Goal: Task Accomplishment & Management: Manage account settings

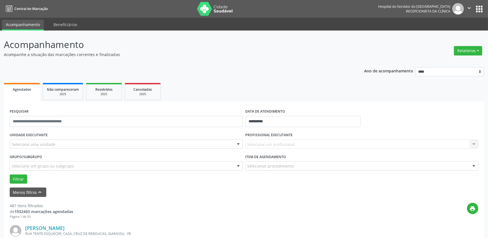
click at [35, 138] on label "UNIDADE EXECUTANTE" at bounding box center [29, 135] width 38 height 9
click at [44, 192] on button "Menos filtros keyboard_arrow_up" at bounding box center [28, 192] width 37 height 10
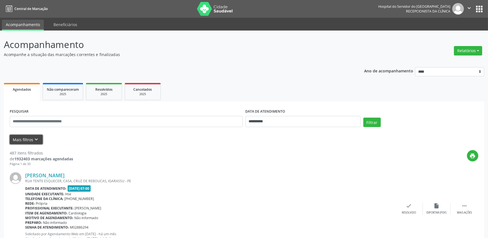
click at [32, 138] on button "Mais filtros keyboard_arrow_down" at bounding box center [26, 140] width 33 height 10
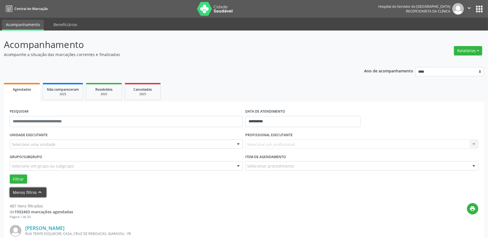
scroll to position [31, 0]
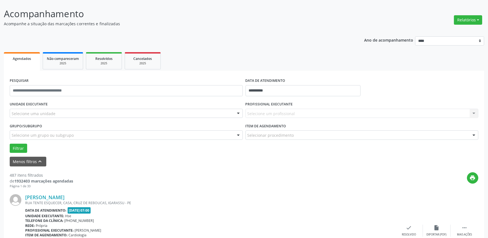
click at [90, 117] on div "UNIDADE EXECUTANTE Selecione uma unidade Todos as unidades Hse Nenhum resultado…" at bounding box center [126, 111] width 236 height 22
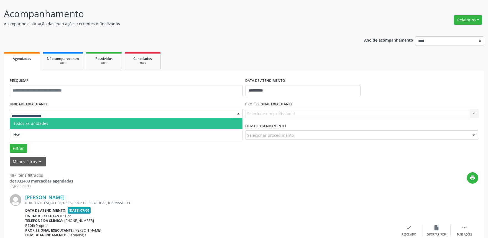
click at [87, 113] on div at bounding box center [126, 113] width 233 height 9
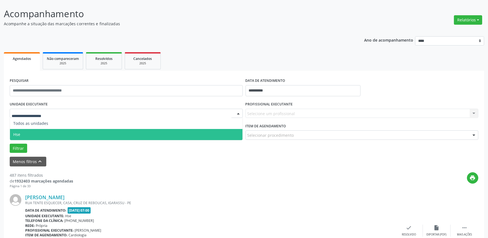
click at [54, 131] on span "Hse" at bounding box center [126, 134] width 232 height 11
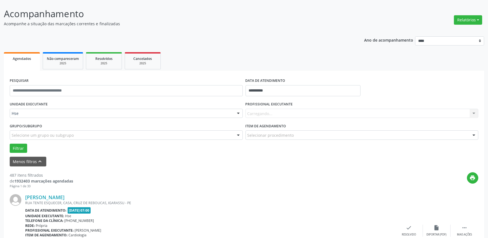
click at [223, 137] on div "Selecione um grupo ou subgrupo" at bounding box center [126, 134] width 233 height 9
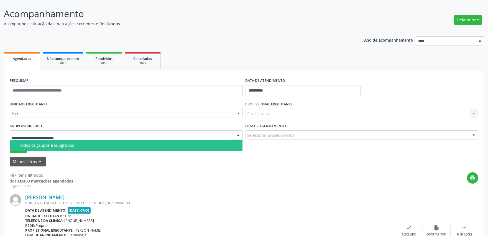
click at [57, 147] on span "Todos os grupos e subgrupos" at bounding box center [126, 145] width 232 height 11
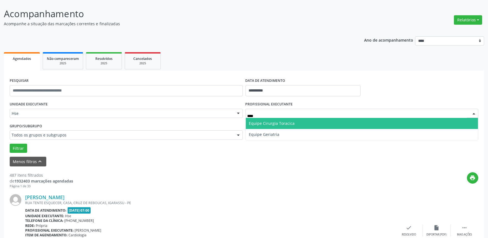
click at [292, 123] on span "Equipe Cirurgia Toracica" at bounding box center [272, 122] width 46 height 5
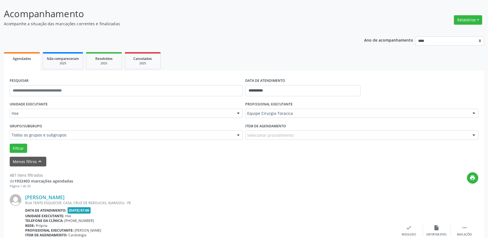
click at [311, 136] on div "Selecionar procedimento" at bounding box center [361, 134] width 233 height 9
click at [241, 24] on p "Acompanhe a situação das marcações correntes e finalizadas" at bounding box center [172, 24] width 336 height 6
click at [15, 144] on button "Filtrar" at bounding box center [18, 147] width 17 height 9
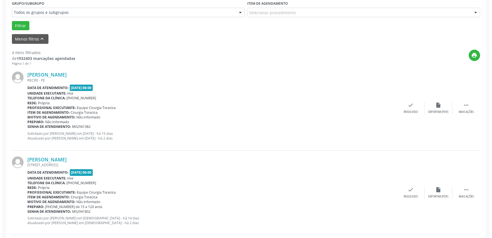
scroll to position [154, 0]
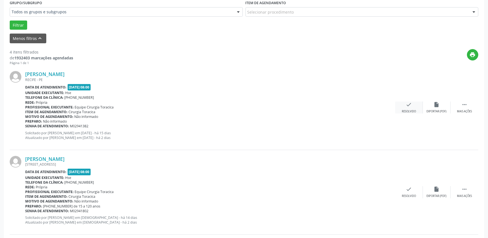
click at [415, 107] on div "check Resolvido" at bounding box center [409, 107] width 28 height 12
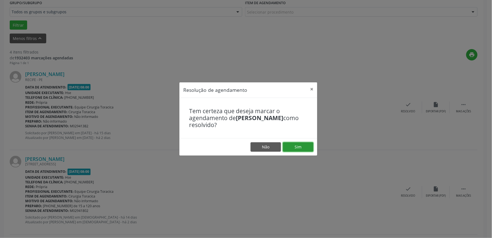
click at [298, 143] on button "Sim" at bounding box center [298, 146] width 30 height 9
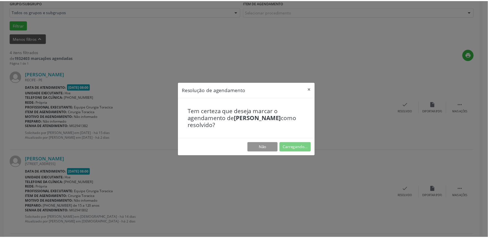
scroll to position [0, 0]
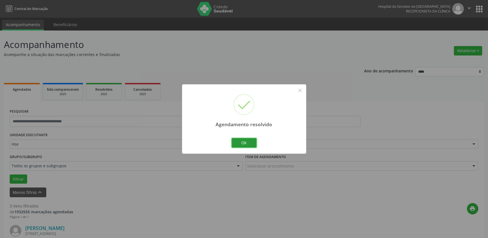
drag, startPoint x: 238, startPoint y: 142, endPoint x: 254, endPoint y: 147, distance: 17.0
click at [237, 142] on button "Ok" at bounding box center [243, 142] width 25 height 9
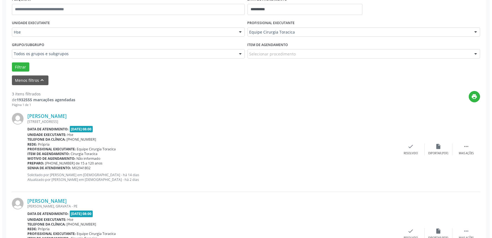
scroll to position [123, 0]
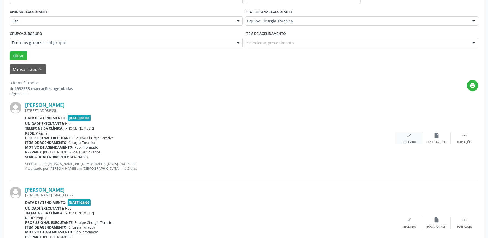
click at [408, 141] on div "Resolvido" at bounding box center [408, 142] width 14 height 4
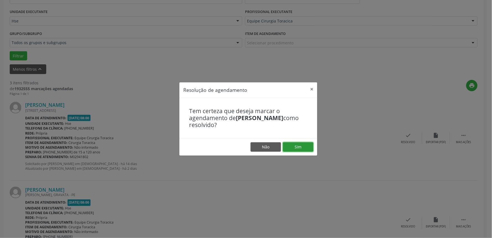
click at [305, 150] on button "Sim" at bounding box center [298, 146] width 30 height 9
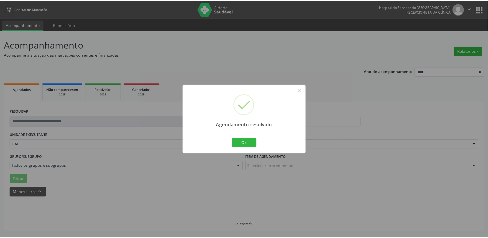
scroll to position [0, 0]
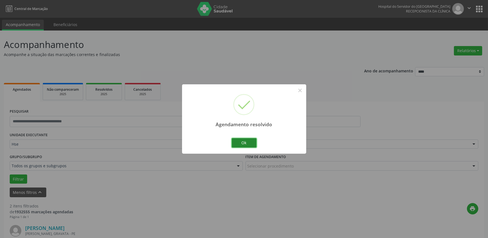
click at [244, 143] on button "Ok" at bounding box center [243, 142] width 25 height 9
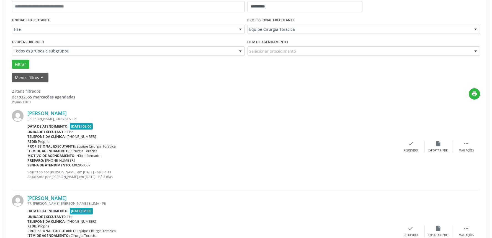
scroll to position [123, 0]
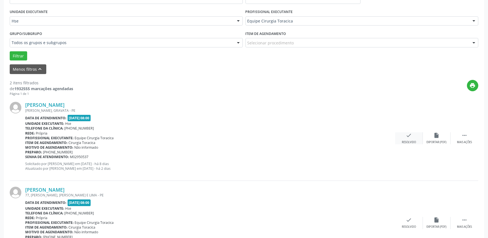
click at [407, 133] on icon "check" at bounding box center [409, 135] width 6 height 6
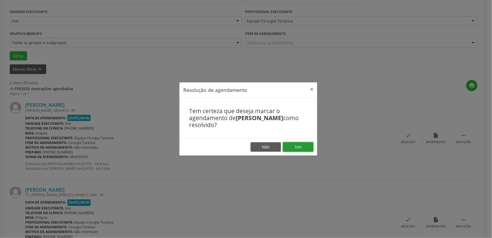
click at [294, 147] on button "Sim" at bounding box center [298, 146] width 30 height 9
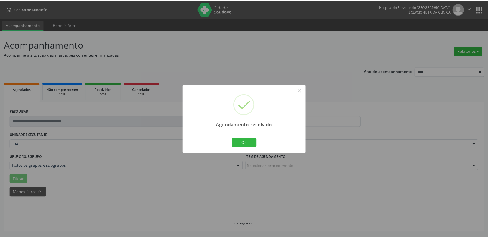
scroll to position [0, 0]
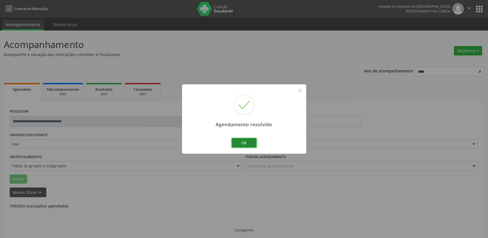
click at [245, 142] on button "Ok" at bounding box center [243, 142] width 25 height 9
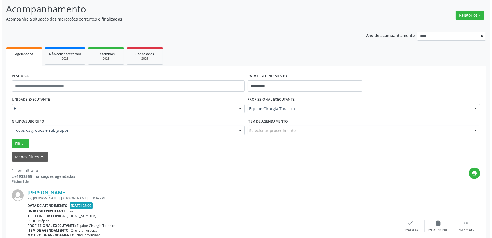
scroll to position [75, 0]
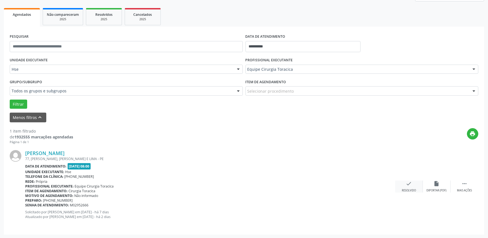
click at [408, 188] on div "Resolvido" at bounding box center [408, 190] width 14 height 4
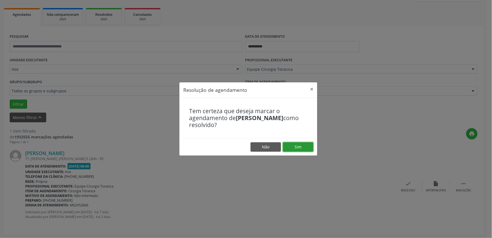
click at [301, 145] on button "Sim" at bounding box center [298, 146] width 30 height 9
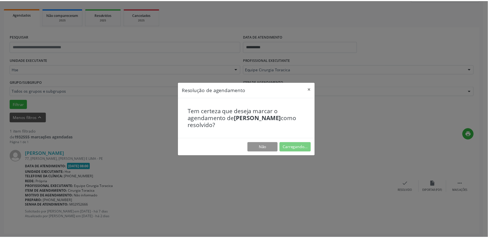
scroll to position [0, 0]
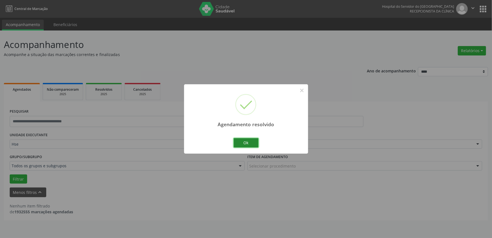
click at [250, 143] on button "Ok" at bounding box center [246, 142] width 25 height 9
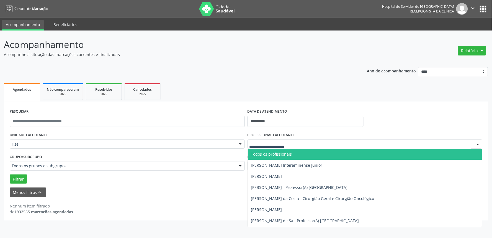
click at [293, 145] on input "text" at bounding box center [360, 146] width 222 height 11
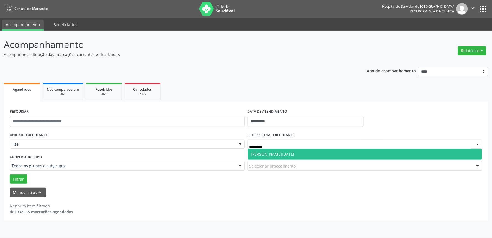
click at [283, 154] on span "[PERSON_NAME][DATE]" at bounding box center [272, 153] width 43 height 5
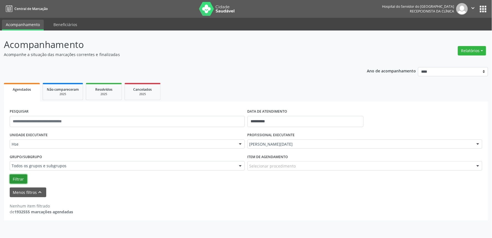
click at [16, 181] on button "Filtrar" at bounding box center [18, 178] width 17 height 9
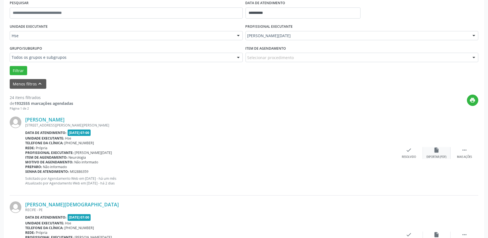
scroll to position [123, 0]
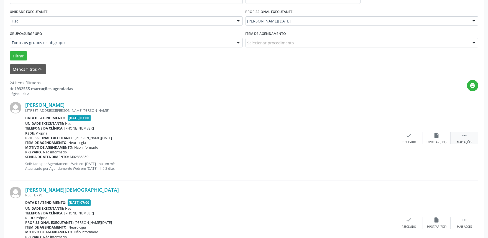
click at [467, 137] on div " Mais ações" at bounding box center [464, 138] width 28 height 12
click at [438, 140] on div "Não compareceu" at bounding box center [436, 142] width 24 height 4
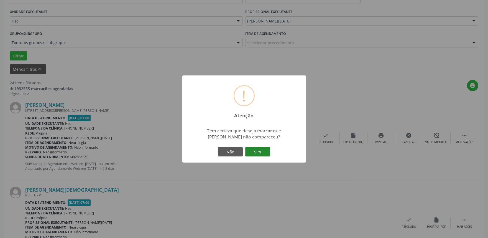
click at [259, 153] on button "Sim" at bounding box center [257, 151] width 25 height 9
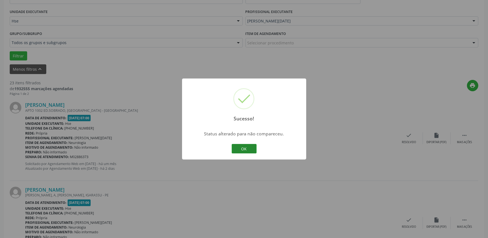
click at [253, 149] on button "OK" at bounding box center [243, 148] width 25 height 9
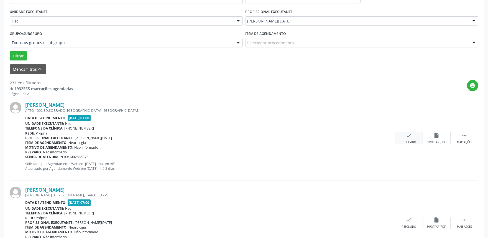
click at [418, 137] on div "check Resolvido" at bounding box center [409, 138] width 28 height 12
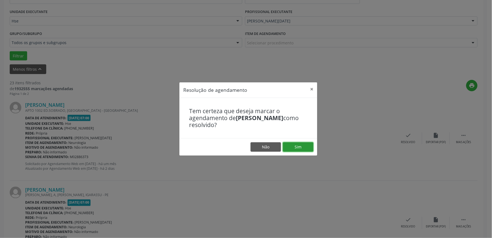
click at [300, 148] on button "Sim" at bounding box center [298, 146] width 30 height 9
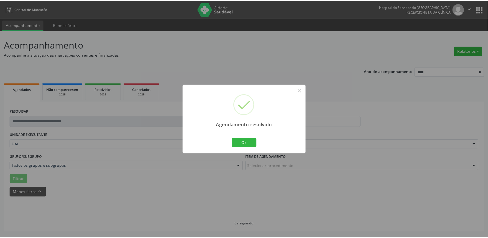
scroll to position [0, 0]
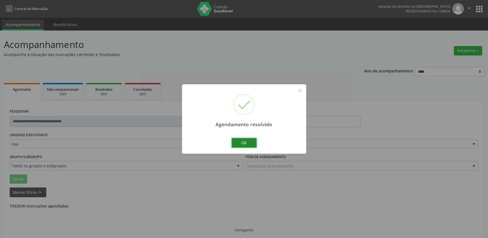
click at [248, 143] on button "Ok" at bounding box center [243, 142] width 25 height 9
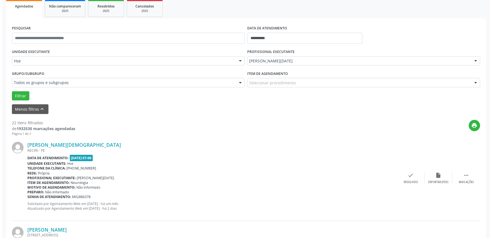
scroll to position [96, 0]
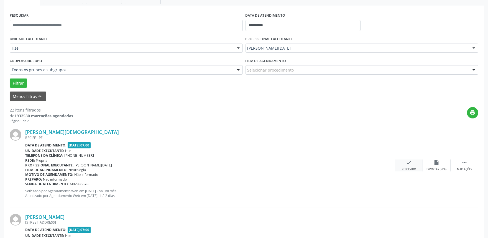
click at [416, 168] on div "check Resolvido" at bounding box center [409, 165] width 28 height 12
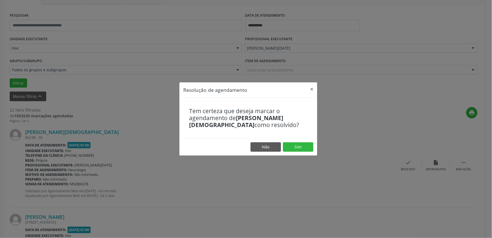
click at [303, 154] on footer "Não Sim" at bounding box center [248, 146] width 138 height 17
click at [303, 150] on button "Sim" at bounding box center [298, 146] width 30 height 9
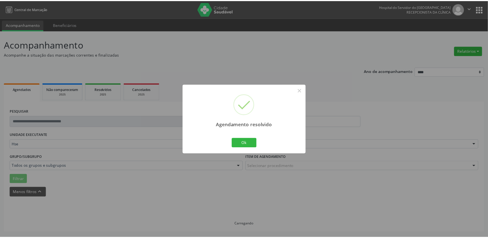
scroll to position [0, 0]
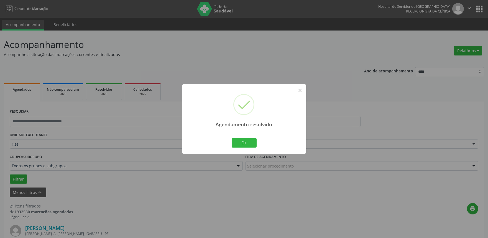
click at [237, 136] on div "Agendamento resolvido × Ok Cancel" at bounding box center [244, 118] width 124 height 69
click at [242, 145] on button "Ok" at bounding box center [243, 142] width 25 height 9
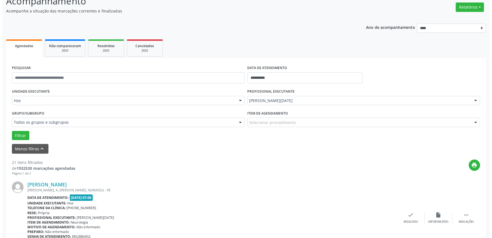
scroll to position [123, 0]
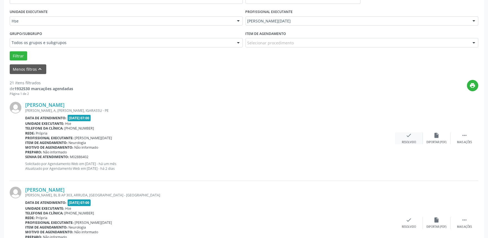
click at [408, 139] on div "check Resolvido" at bounding box center [409, 138] width 28 height 12
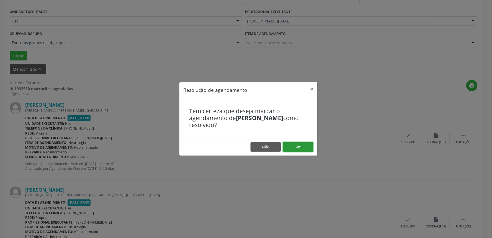
click at [304, 148] on button "Sim" at bounding box center [298, 146] width 30 height 9
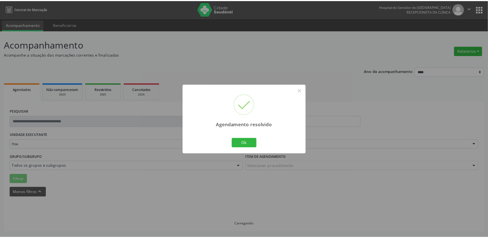
scroll to position [0, 0]
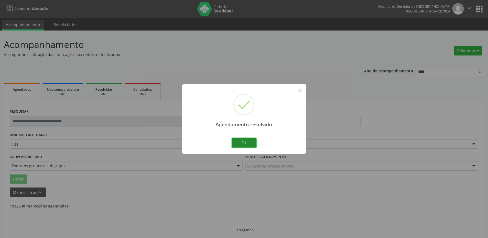
click at [248, 142] on button "Ok" at bounding box center [243, 142] width 25 height 9
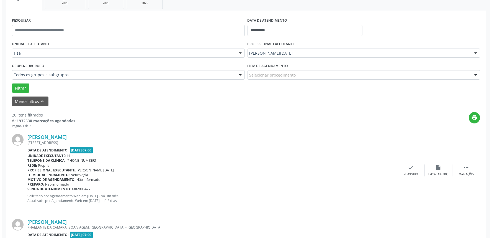
scroll to position [96, 0]
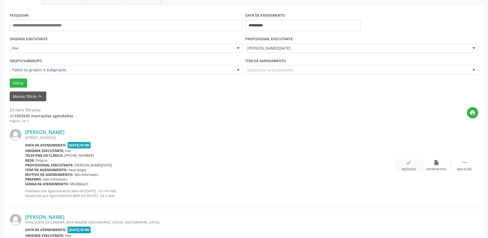
click at [415, 165] on div "check Resolvido" at bounding box center [409, 165] width 28 height 12
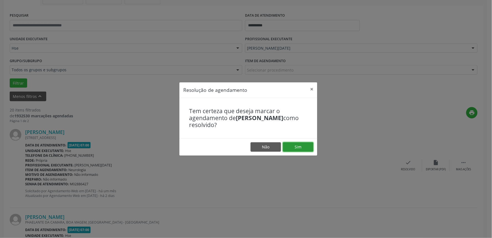
click at [300, 145] on button "Sim" at bounding box center [298, 146] width 30 height 9
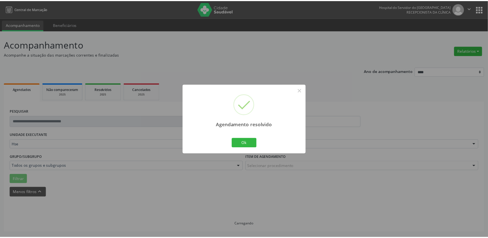
scroll to position [0, 0]
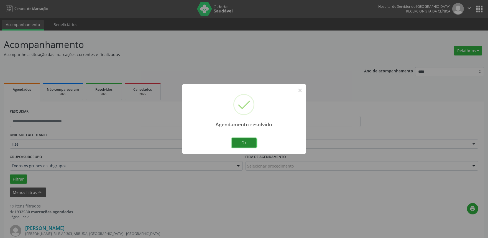
click at [246, 144] on button "Ok" at bounding box center [243, 142] width 25 height 9
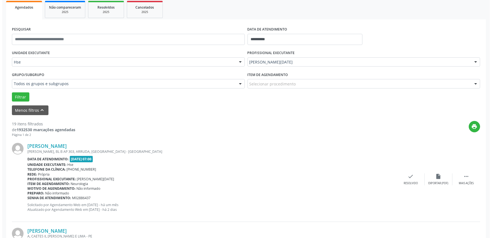
scroll to position [92, 0]
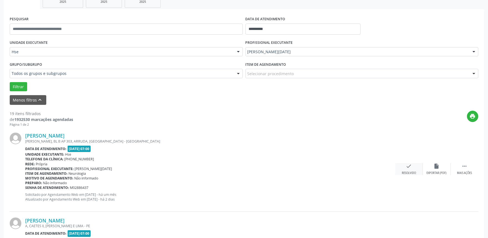
click at [411, 171] on div "Resolvido" at bounding box center [408, 173] width 14 height 4
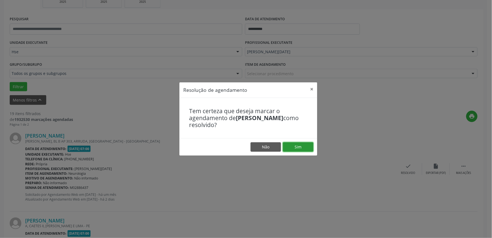
click at [297, 144] on button "Sim" at bounding box center [298, 146] width 30 height 9
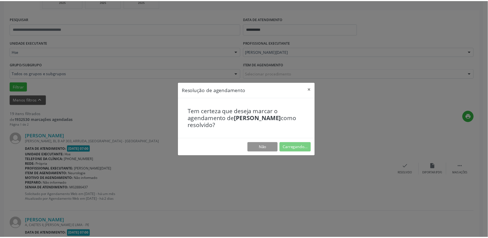
scroll to position [0, 0]
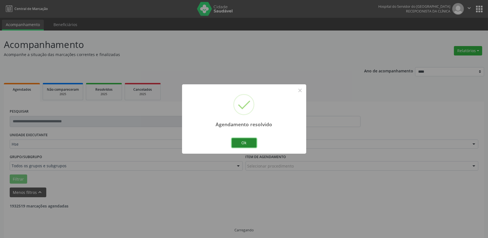
click at [246, 139] on button "Ok" at bounding box center [243, 142] width 25 height 9
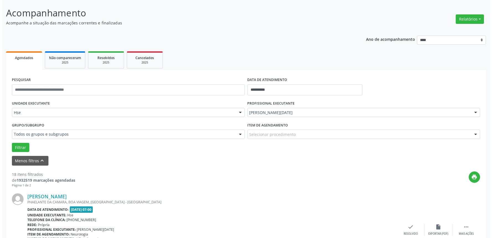
scroll to position [65, 0]
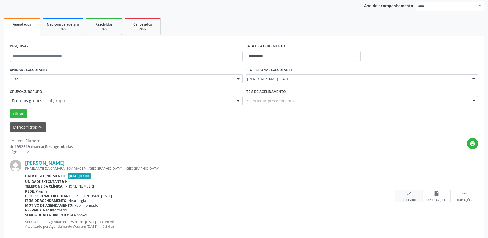
drag, startPoint x: 407, startPoint y: 189, endPoint x: 408, endPoint y: 192, distance: 2.8
click at [408, 192] on icon "check" at bounding box center [409, 193] width 6 height 6
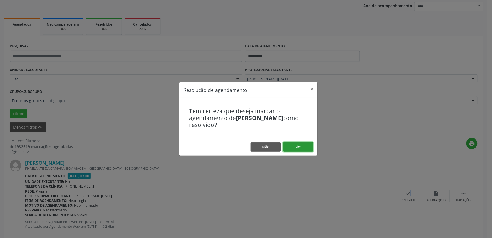
click at [304, 144] on button "Sim" at bounding box center [298, 146] width 30 height 9
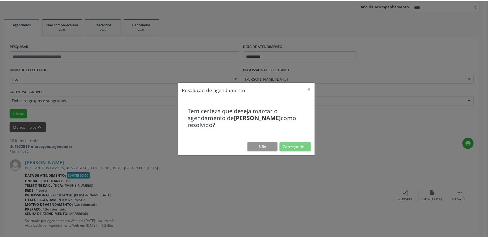
scroll to position [0, 0]
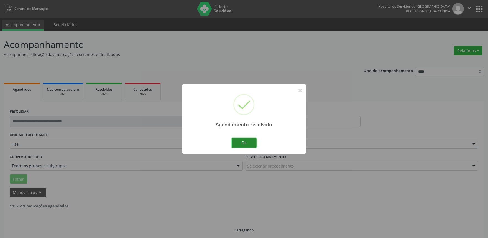
click at [244, 141] on button "Ok" at bounding box center [243, 142] width 25 height 9
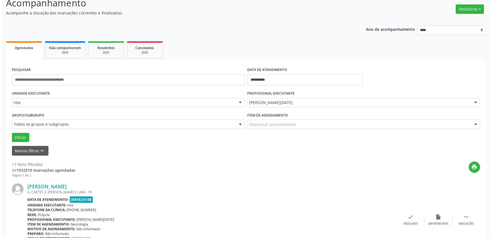
scroll to position [123, 0]
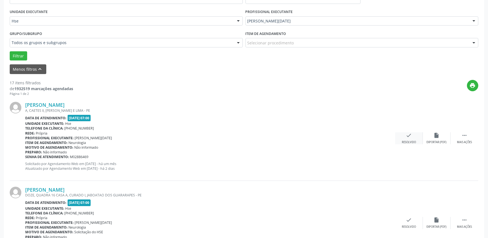
click at [411, 139] on div "check Resolvido" at bounding box center [409, 138] width 28 height 12
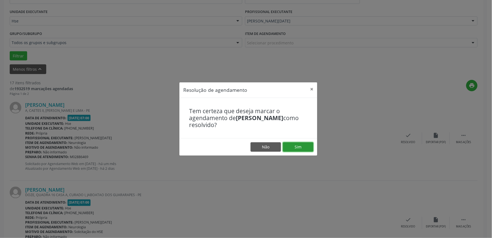
click at [305, 147] on button "Sim" at bounding box center [298, 146] width 30 height 9
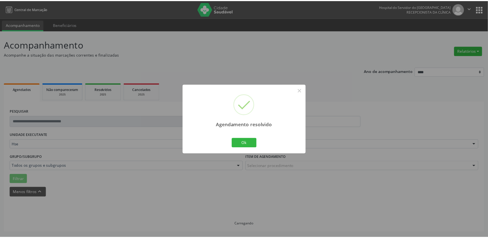
scroll to position [0, 0]
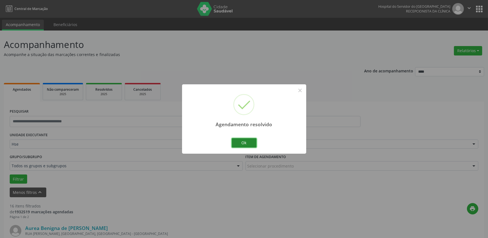
click at [250, 139] on button "Ok" at bounding box center [243, 142] width 25 height 9
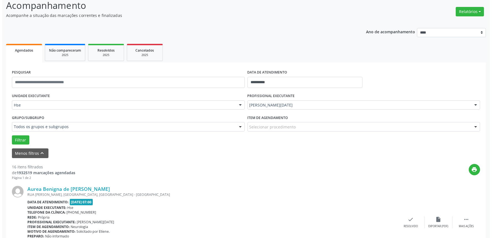
scroll to position [92, 0]
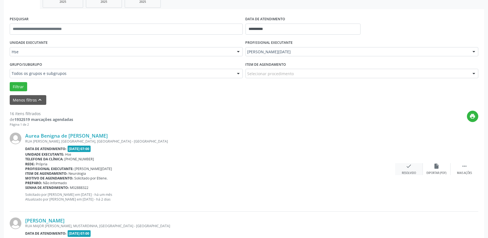
click at [408, 168] on icon "check" at bounding box center [409, 166] width 6 height 6
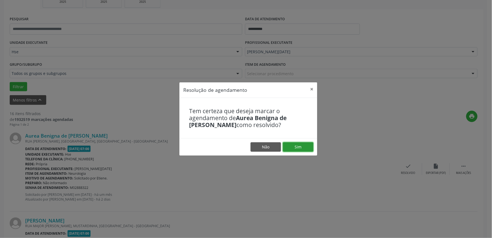
click at [308, 148] on button "Sim" at bounding box center [298, 146] width 30 height 9
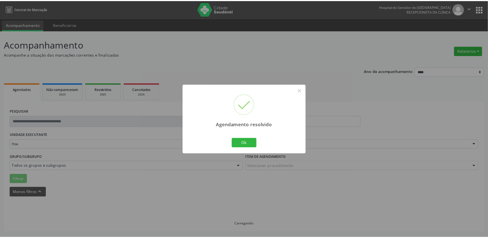
scroll to position [0, 0]
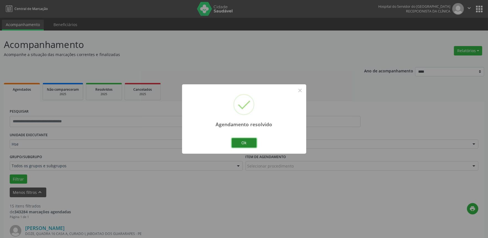
click at [251, 140] on button "Ok" at bounding box center [243, 142] width 25 height 9
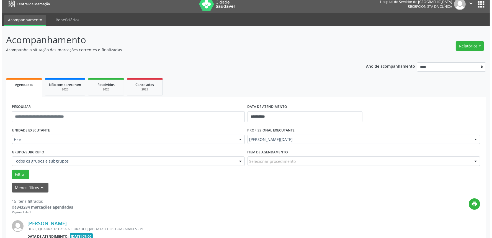
scroll to position [92, 0]
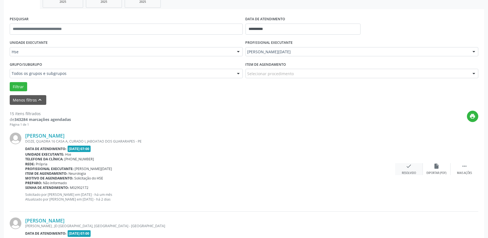
click at [416, 169] on div "check Resolvido" at bounding box center [409, 169] width 28 height 12
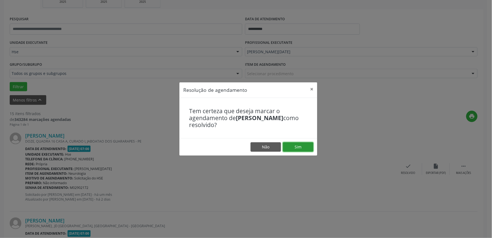
click at [292, 146] on button "Sim" at bounding box center [298, 146] width 30 height 9
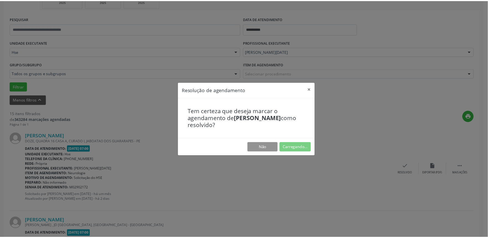
scroll to position [0, 0]
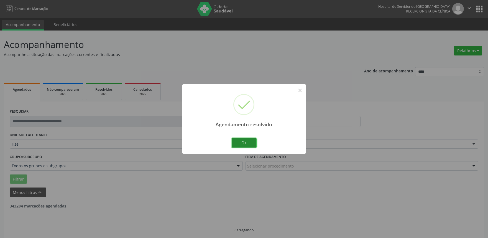
click at [251, 142] on button "Ok" at bounding box center [243, 142] width 25 height 9
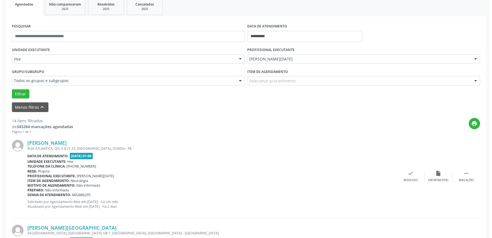
scroll to position [92, 0]
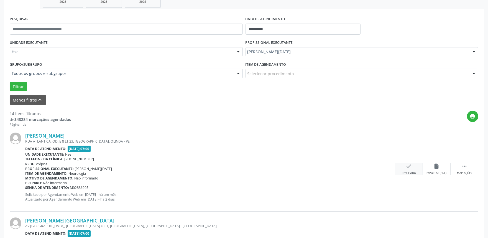
click at [409, 165] on icon "check" at bounding box center [409, 166] width 6 height 6
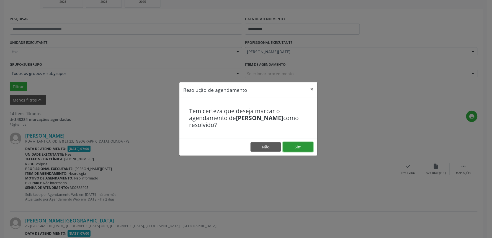
click at [304, 146] on button "Sim" at bounding box center [298, 146] width 30 height 9
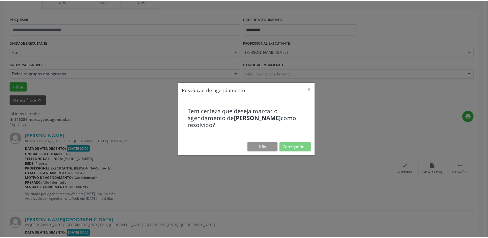
scroll to position [0, 0]
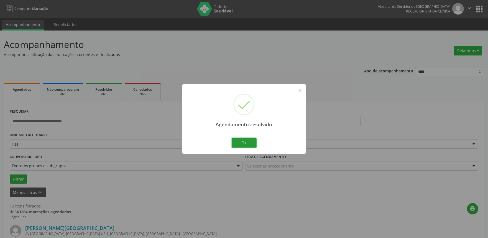
drag, startPoint x: 239, startPoint y: 139, endPoint x: 242, endPoint y: 145, distance: 6.4
click at [239, 139] on button "Ok" at bounding box center [243, 142] width 25 height 9
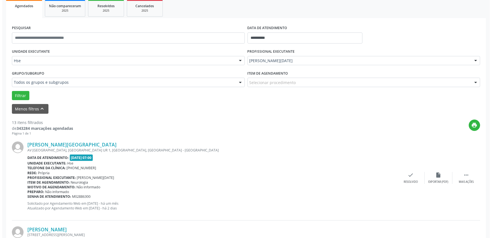
scroll to position [92, 0]
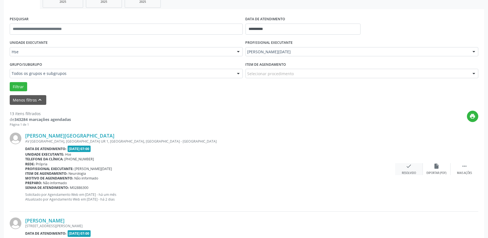
click at [407, 172] on div "Resolvido" at bounding box center [408, 173] width 14 height 4
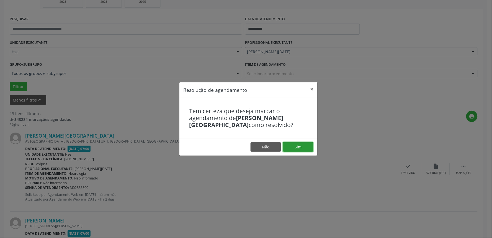
click at [291, 147] on button "Sim" at bounding box center [298, 146] width 30 height 9
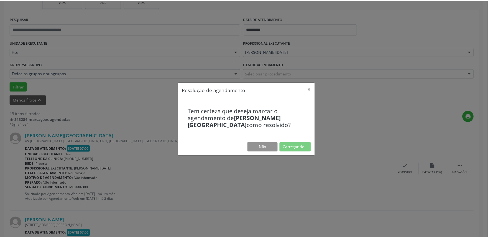
scroll to position [0, 0]
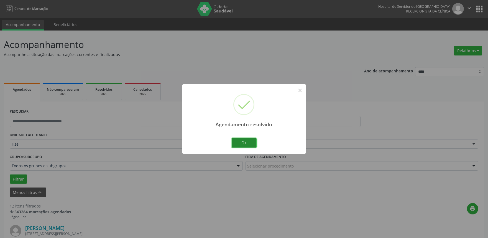
click at [245, 140] on button "Ok" at bounding box center [243, 142] width 25 height 9
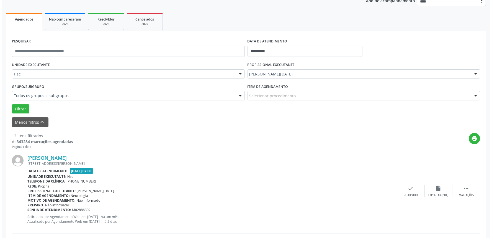
scroll to position [92, 0]
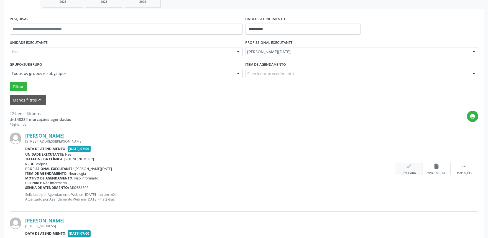
click at [408, 167] on icon "check" at bounding box center [409, 166] width 6 height 6
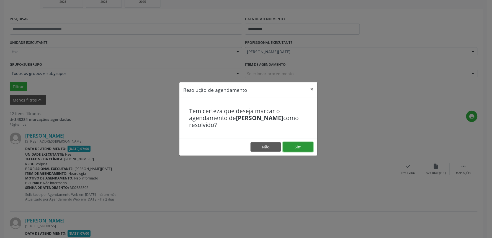
click at [296, 149] on button "Sim" at bounding box center [298, 146] width 30 height 9
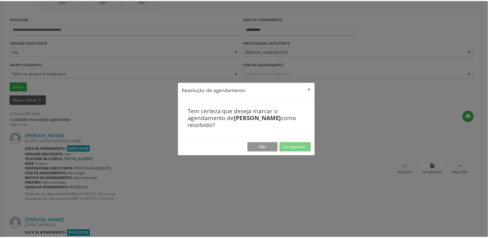
scroll to position [0, 0]
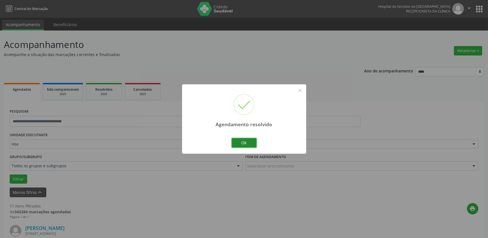
click at [246, 144] on button "Ok" at bounding box center [243, 142] width 25 height 9
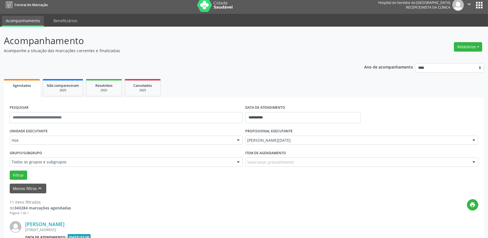
scroll to position [92, 0]
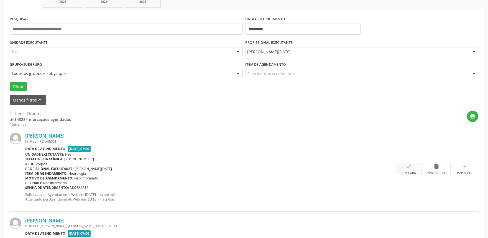
click at [403, 167] on div "check Resolvido" at bounding box center [409, 169] width 28 height 12
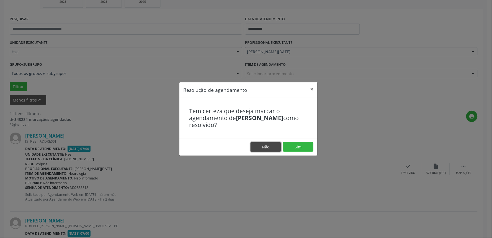
click at [261, 145] on button "Não" at bounding box center [266, 146] width 30 height 9
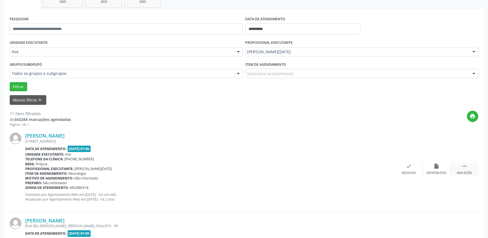
click at [467, 167] on div " Mais ações" at bounding box center [464, 169] width 28 height 12
click at [434, 168] on icon "alarm_off" at bounding box center [436, 166] width 6 height 6
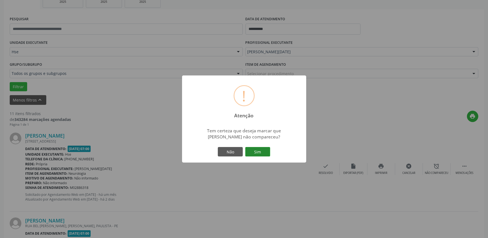
click at [257, 150] on button "Sim" at bounding box center [257, 151] width 25 height 9
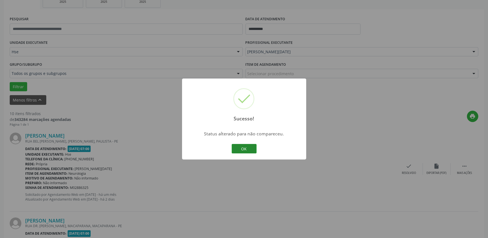
click at [250, 148] on button "OK" at bounding box center [243, 148] width 25 height 9
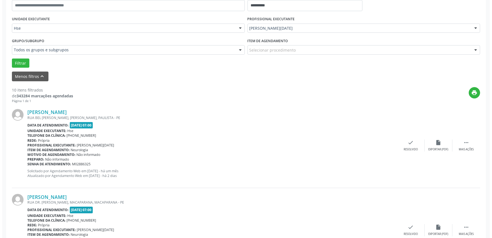
scroll to position [123, 0]
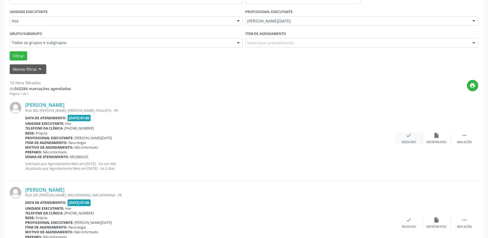
click at [409, 136] on icon "check" at bounding box center [409, 135] width 6 height 6
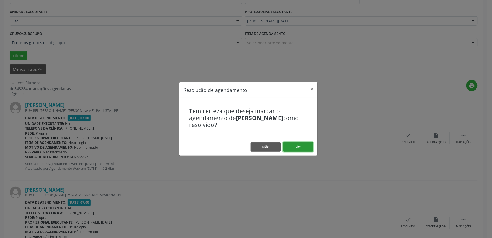
click at [298, 147] on button "Sim" at bounding box center [298, 146] width 30 height 9
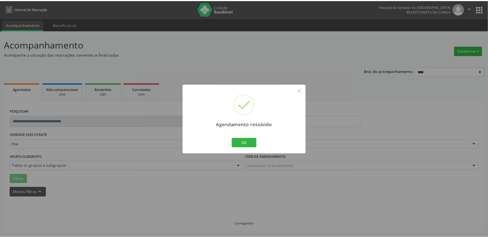
scroll to position [0, 0]
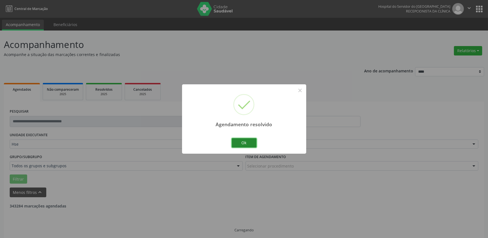
click at [242, 142] on button "Ok" at bounding box center [243, 142] width 25 height 9
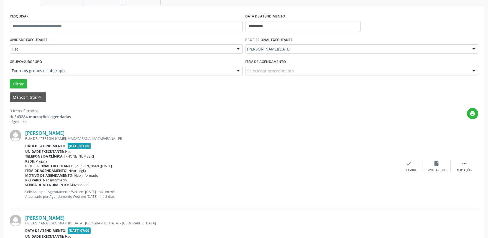
scroll to position [123, 0]
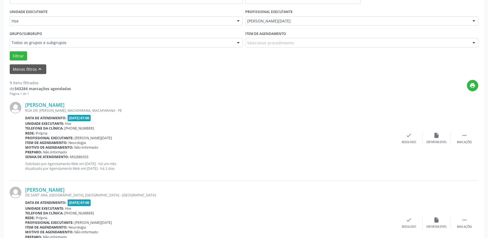
drag, startPoint x: 461, startPoint y: 136, endPoint x: 451, endPoint y: 145, distance: 13.3
click at [460, 136] on div " Mais ações" at bounding box center [464, 138] width 28 height 12
click at [424, 140] on div "Não compareceu" at bounding box center [436, 142] width 24 height 4
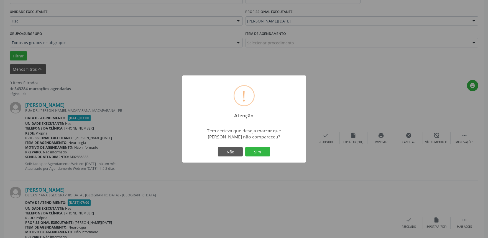
click at [262, 154] on button "Sim" at bounding box center [257, 151] width 25 height 9
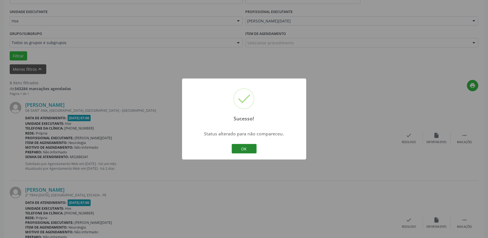
click at [238, 145] on button "OK" at bounding box center [243, 148] width 25 height 9
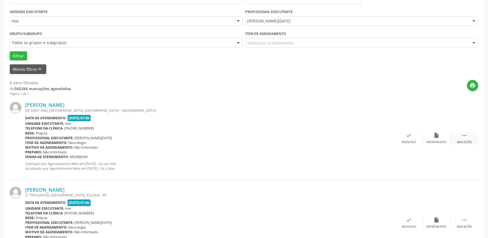
click at [466, 135] on icon "" at bounding box center [464, 135] width 6 height 6
click at [426, 138] on div "alarm_off Não compareceu" at bounding box center [436, 138] width 28 height 12
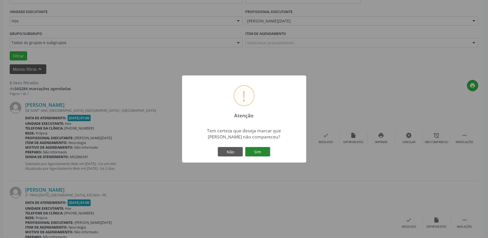
click at [256, 151] on button "Sim" at bounding box center [257, 151] width 25 height 9
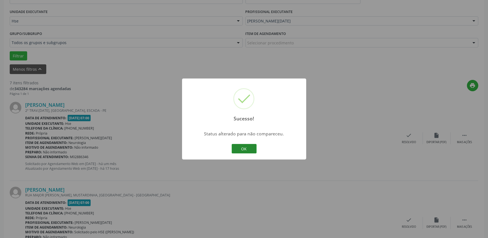
click at [246, 148] on button "OK" at bounding box center [243, 148] width 25 height 9
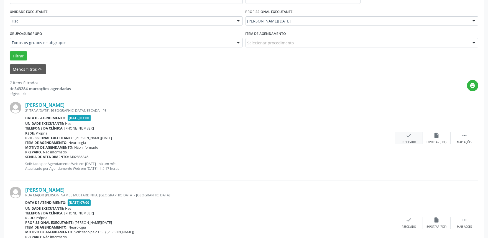
click at [409, 137] on icon "check" at bounding box center [409, 135] width 6 height 6
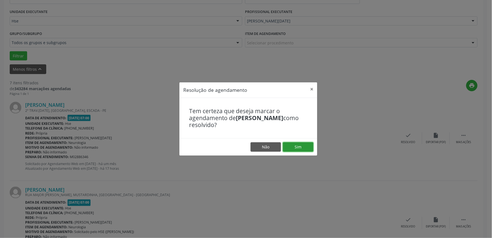
click at [302, 147] on button "Sim" at bounding box center [298, 146] width 30 height 9
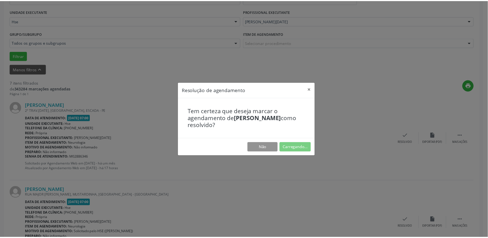
scroll to position [0, 0]
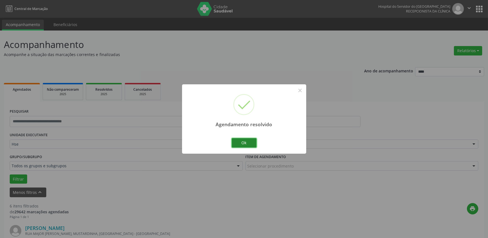
click at [244, 145] on button "Ok" at bounding box center [243, 142] width 25 height 9
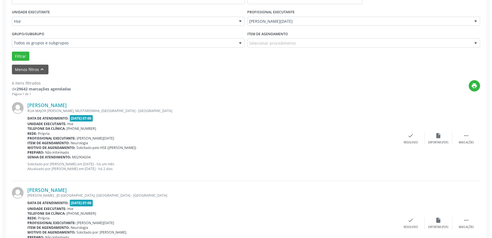
scroll to position [123, 0]
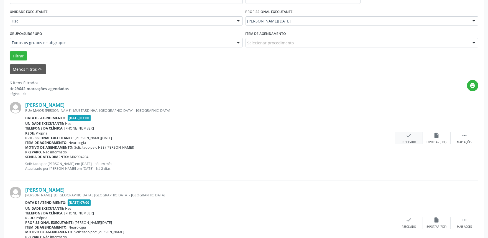
click at [406, 141] on div "Resolvido" at bounding box center [408, 142] width 14 height 4
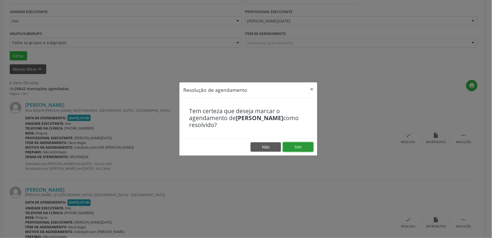
click at [300, 147] on button "Sim" at bounding box center [298, 146] width 30 height 9
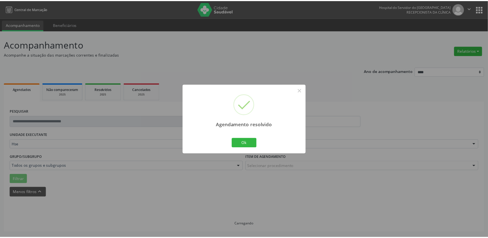
scroll to position [0, 0]
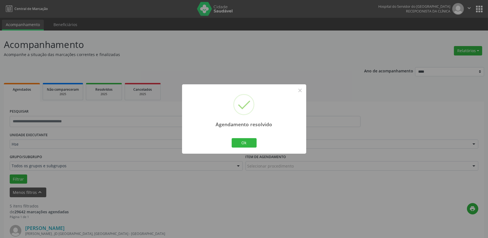
drag, startPoint x: 229, startPoint y: 142, endPoint x: 251, endPoint y: 151, distance: 23.6
click at [229, 142] on div "Agendamento resolvido × Ok Cancel" at bounding box center [244, 118] width 124 height 69
click at [243, 140] on button "Ok" at bounding box center [243, 142] width 25 height 9
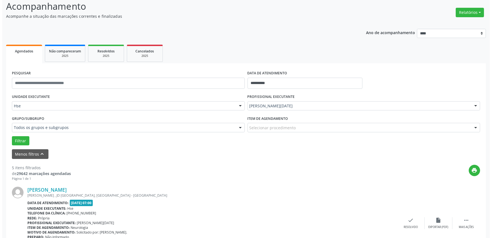
scroll to position [92, 0]
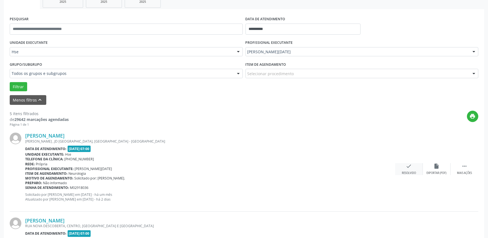
click at [417, 168] on div "check Resolvido" at bounding box center [409, 169] width 28 height 12
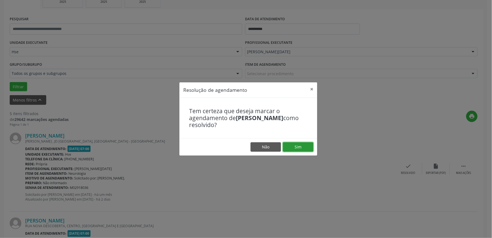
drag, startPoint x: 298, startPoint y: 147, endPoint x: 292, endPoint y: 149, distance: 6.2
click at [297, 147] on button "Sim" at bounding box center [298, 146] width 30 height 9
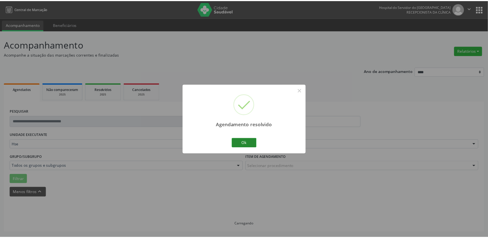
scroll to position [0, 0]
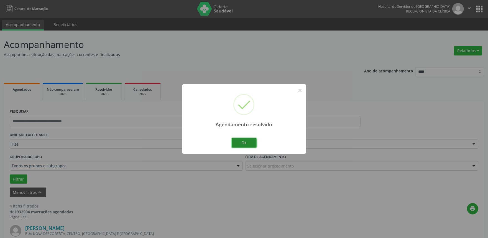
click at [239, 139] on button "Ok" at bounding box center [243, 142] width 25 height 9
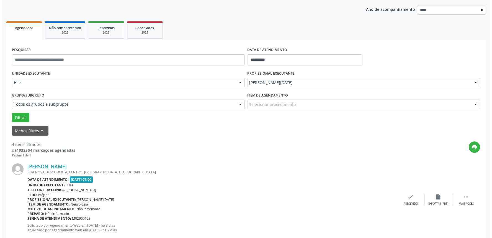
scroll to position [92, 0]
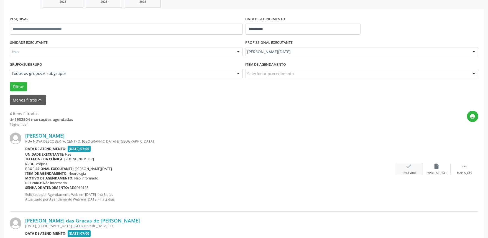
click at [409, 169] on div "check Resolvido" at bounding box center [409, 169] width 28 height 12
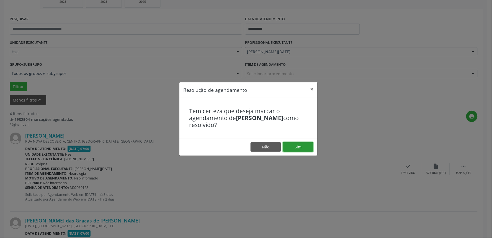
click at [300, 147] on button "Sim" at bounding box center [298, 146] width 30 height 9
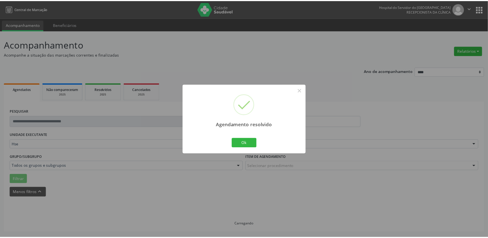
scroll to position [0, 0]
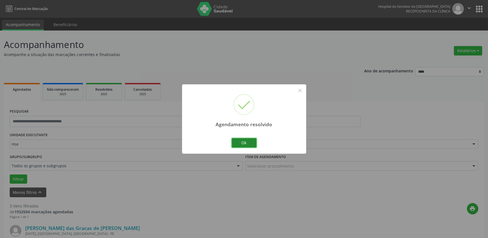
click at [251, 145] on button "Ok" at bounding box center [243, 142] width 25 height 9
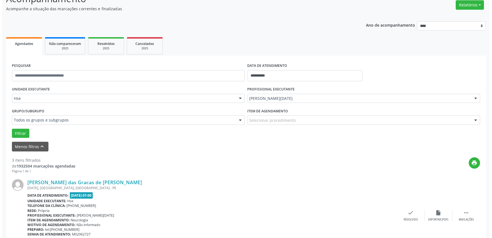
scroll to position [123, 0]
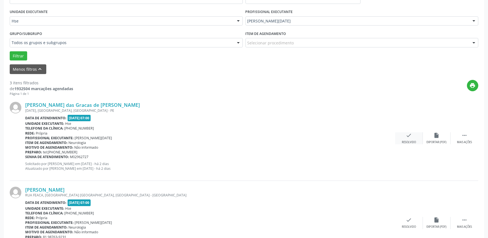
click at [409, 143] on div "Resolvido" at bounding box center [408, 142] width 14 height 4
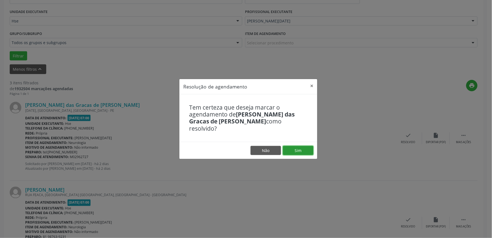
click at [300, 146] on button "Sim" at bounding box center [298, 150] width 30 height 9
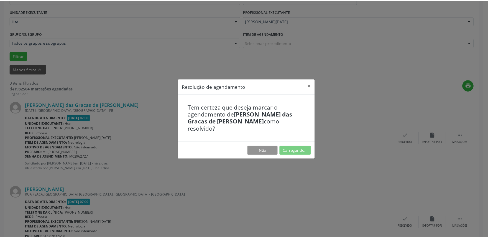
scroll to position [0, 0]
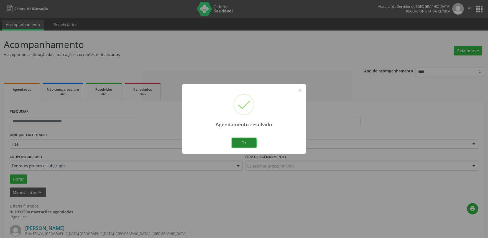
click at [250, 139] on button "Ok" at bounding box center [243, 142] width 25 height 9
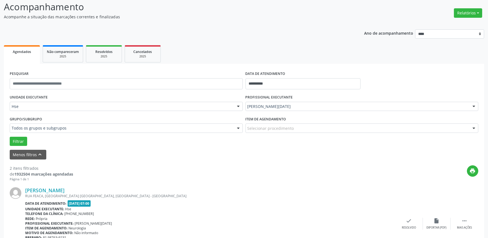
scroll to position [92, 0]
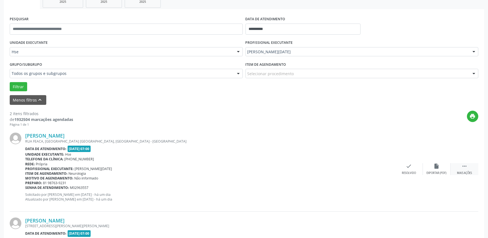
click at [473, 164] on div " Mais ações" at bounding box center [464, 169] width 28 height 12
click at [435, 166] on icon "alarm_off" at bounding box center [436, 166] width 6 height 6
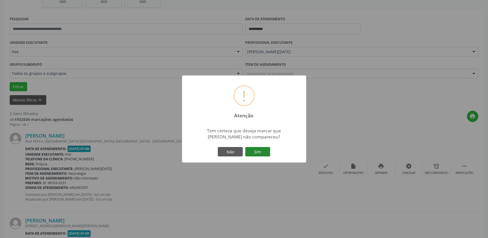
click at [261, 153] on button "Sim" at bounding box center [257, 151] width 25 height 9
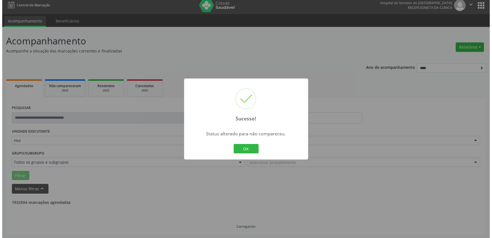
scroll to position [75, 0]
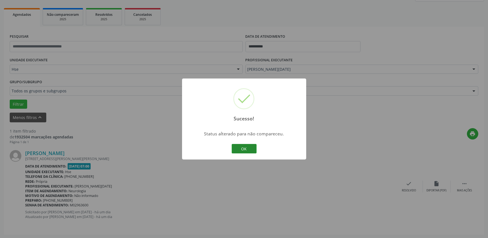
click at [239, 148] on button "OK" at bounding box center [243, 148] width 25 height 9
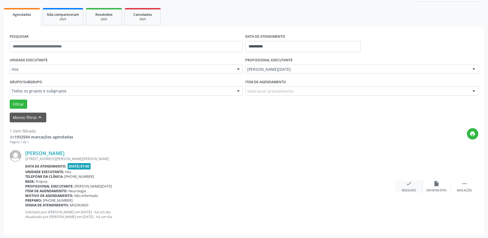
click at [408, 187] on div "check Resolvido" at bounding box center [409, 186] width 28 height 12
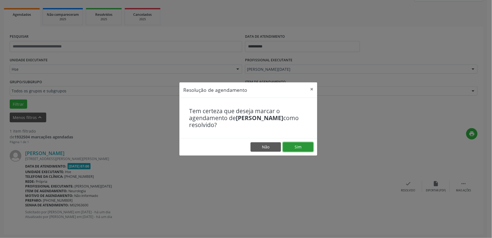
click at [302, 148] on button "Sim" at bounding box center [298, 146] width 30 height 9
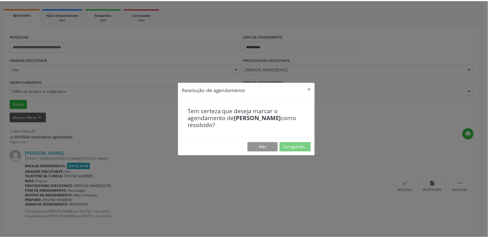
scroll to position [0, 0]
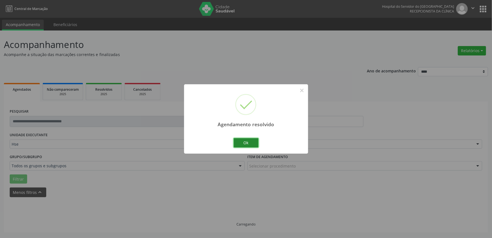
click at [246, 140] on button "Ok" at bounding box center [246, 142] width 25 height 9
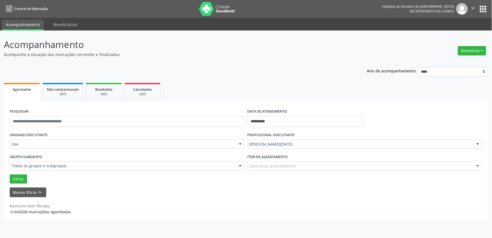
click at [342, 71] on div "**********" at bounding box center [246, 141] width 484 height 157
click at [343, 57] on div "**********" at bounding box center [246, 129] width 484 height 182
click at [94, 204] on div "Nenhum item filtrado de 343268 marcações agendadas" at bounding box center [246, 209] width 473 height 12
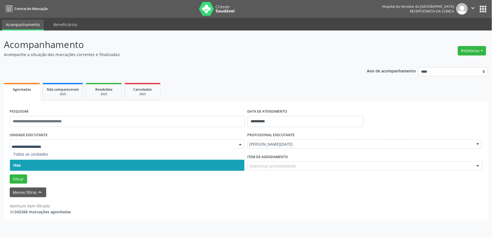
click at [45, 167] on span "Hse" at bounding box center [127, 164] width 234 height 11
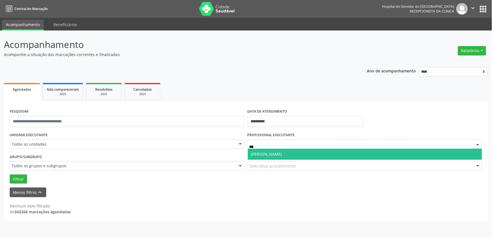
type input "****"
click at [282, 153] on span "[PERSON_NAME]" at bounding box center [266, 153] width 31 height 5
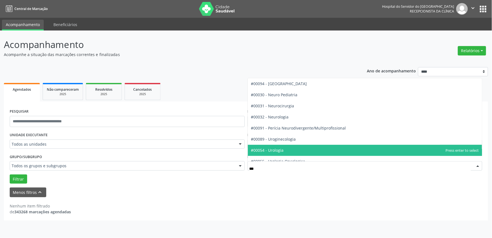
type input "****"
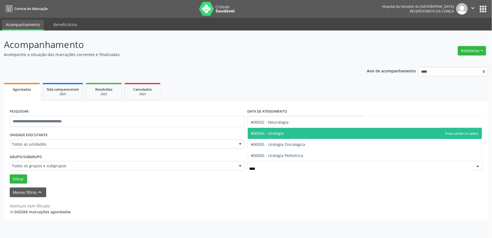
click at [282, 134] on span "#00054 - Urologia" at bounding box center [267, 132] width 33 height 5
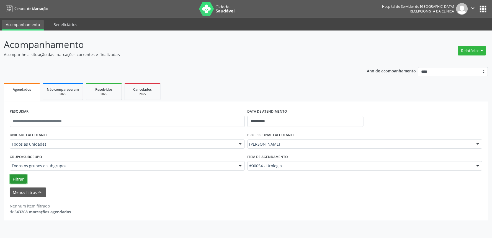
click at [14, 180] on button "Filtrar" at bounding box center [18, 178] width 17 height 9
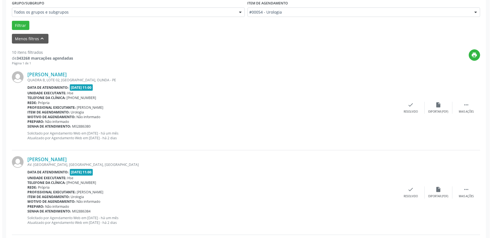
scroll to position [154, 0]
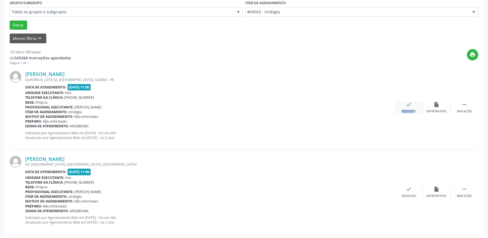
drag, startPoint x: 410, startPoint y: 110, endPoint x: 408, endPoint y: 106, distance: 4.5
click at [408, 106] on div "check Resolvido" at bounding box center [409, 107] width 28 height 12
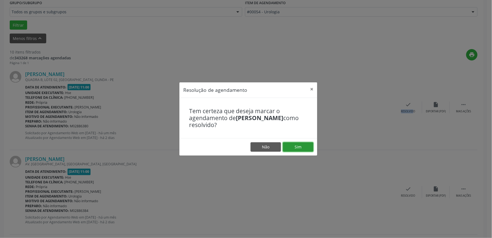
click at [296, 148] on button "Sim" at bounding box center [298, 146] width 30 height 9
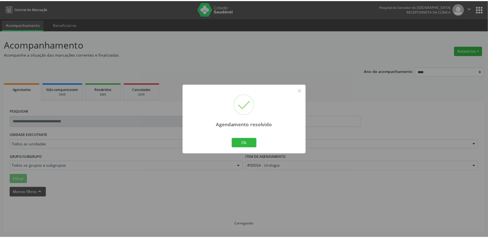
scroll to position [0, 0]
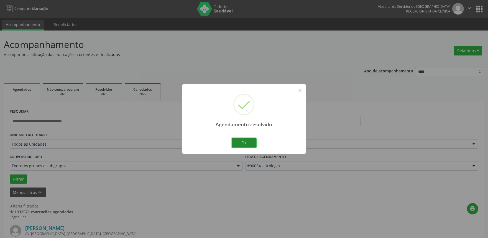
click at [240, 139] on button "Ok" at bounding box center [243, 142] width 25 height 9
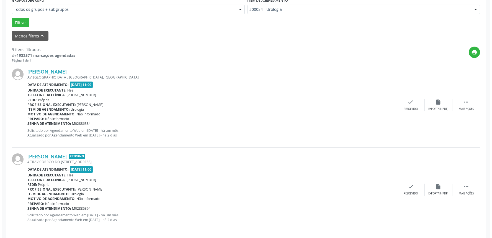
scroll to position [184, 0]
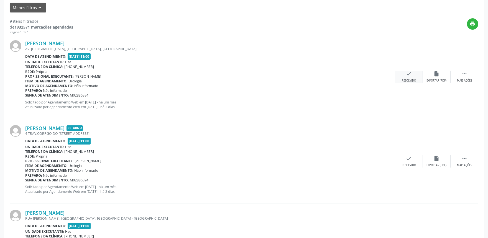
click at [416, 78] on div "check Resolvido" at bounding box center [409, 77] width 28 height 12
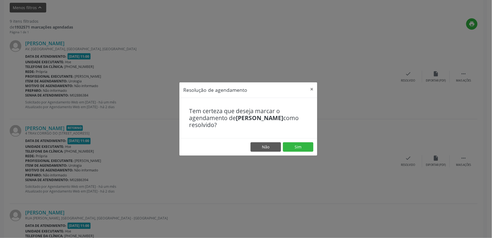
click at [314, 146] on footer "Não Sim" at bounding box center [248, 146] width 138 height 17
click at [306, 149] on button "Sim" at bounding box center [298, 146] width 30 height 9
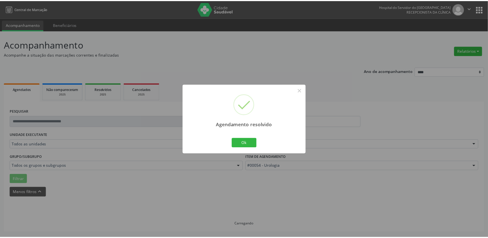
scroll to position [0, 0]
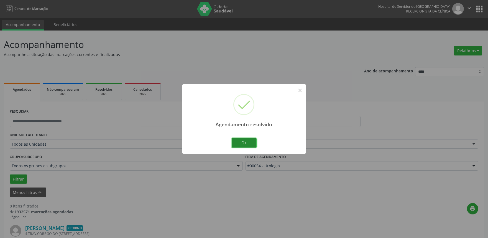
click at [242, 140] on button "Ok" at bounding box center [243, 142] width 25 height 9
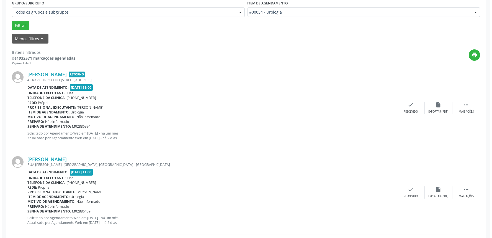
scroll to position [154, 0]
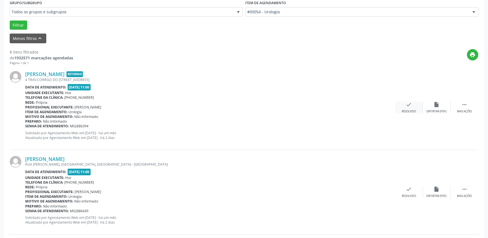
click at [407, 104] on icon "check" at bounding box center [409, 104] width 6 height 6
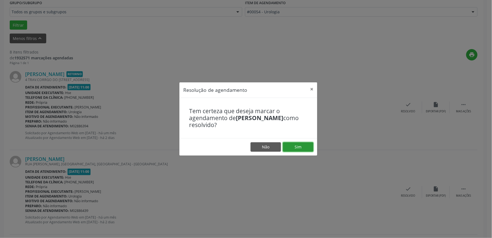
click at [304, 145] on button "Sim" at bounding box center [298, 146] width 30 height 9
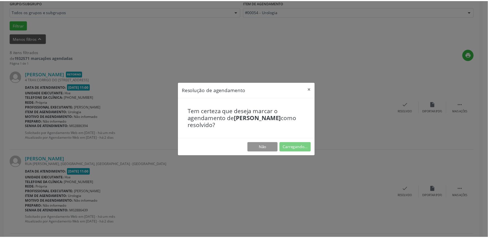
scroll to position [0, 0]
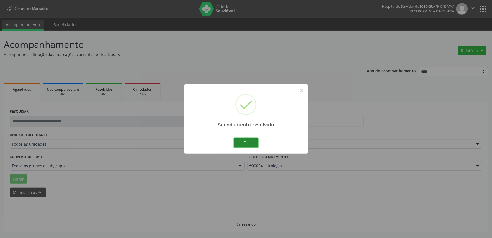
click at [249, 145] on button "Ok" at bounding box center [246, 142] width 25 height 9
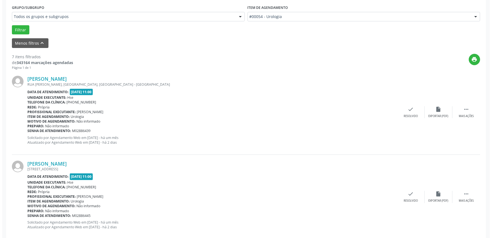
scroll to position [157, 0]
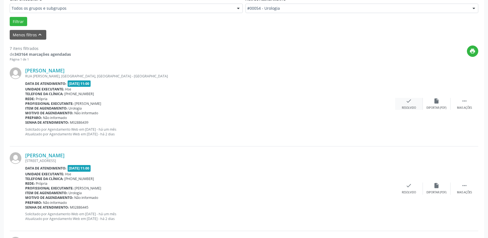
click at [406, 101] on icon "check" at bounding box center [409, 101] width 6 height 6
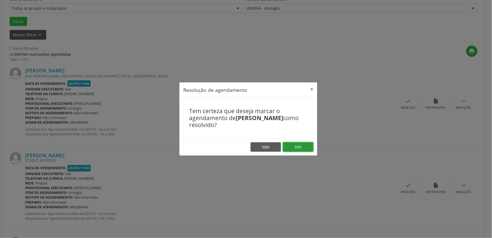
click at [306, 144] on button "Sim" at bounding box center [298, 146] width 30 height 9
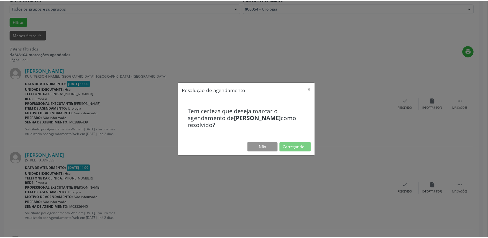
scroll to position [0, 0]
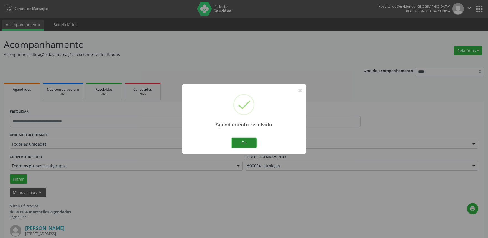
click at [243, 145] on button "Ok" at bounding box center [243, 142] width 25 height 9
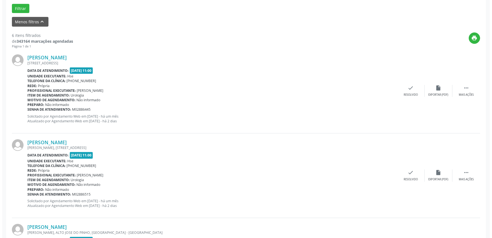
scroll to position [184, 0]
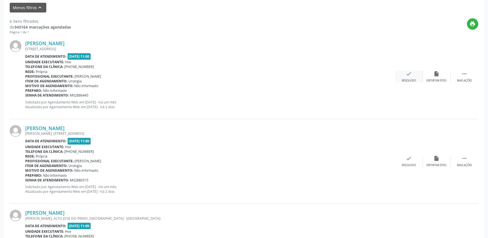
click at [408, 77] on div "check Resolvido" at bounding box center [409, 77] width 28 height 12
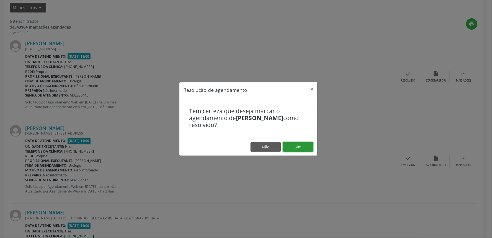
click at [305, 150] on button "Sim" at bounding box center [298, 146] width 30 height 9
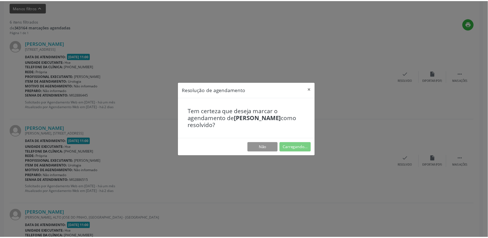
scroll to position [0, 0]
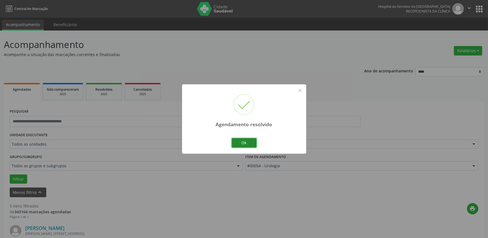
click at [248, 142] on button "Ok" at bounding box center [243, 142] width 25 height 9
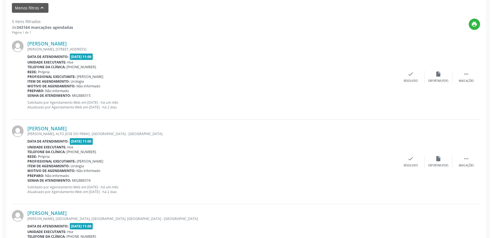
scroll to position [184, 0]
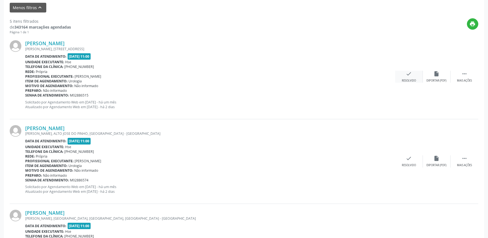
click at [414, 77] on div "check Resolvido" at bounding box center [409, 77] width 28 height 12
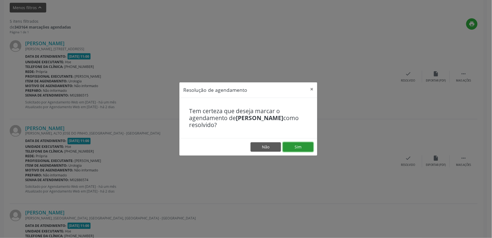
click at [305, 149] on button "Sim" at bounding box center [298, 146] width 30 height 9
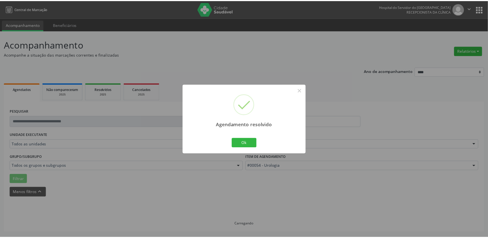
scroll to position [0, 0]
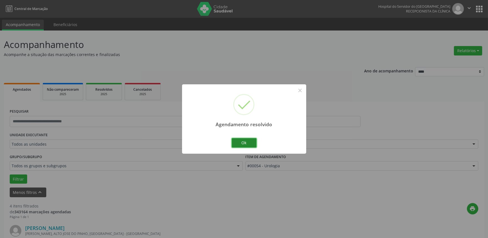
click at [247, 145] on button "Ok" at bounding box center [243, 142] width 25 height 9
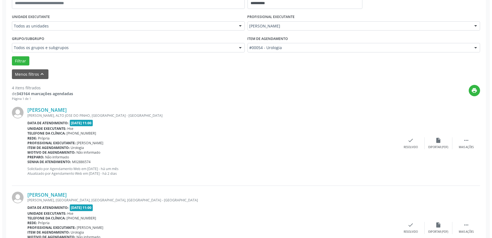
scroll to position [154, 0]
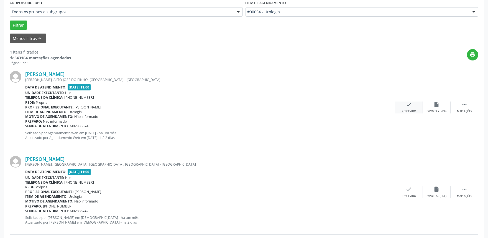
click at [404, 108] on div "check Resolvido" at bounding box center [409, 107] width 28 height 12
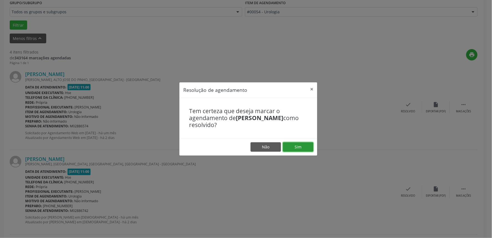
click at [298, 146] on button "Sim" at bounding box center [298, 146] width 30 height 9
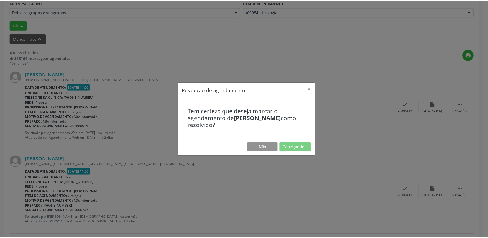
scroll to position [0, 0]
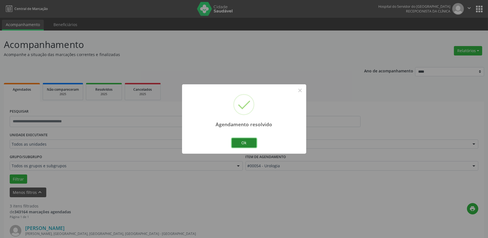
click at [244, 146] on button "Ok" at bounding box center [243, 142] width 25 height 9
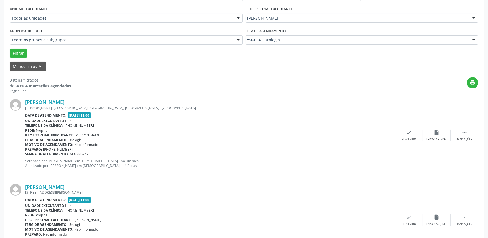
scroll to position [154, 0]
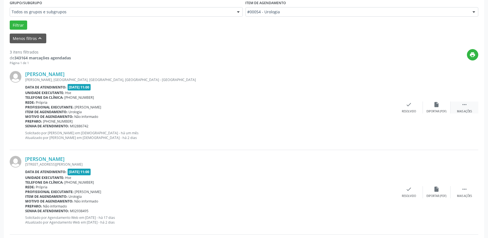
click at [466, 109] on div "Mais ações" at bounding box center [464, 111] width 15 height 4
click at [425, 111] on div "Não compareceu" at bounding box center [436, 111] width 24 height 4
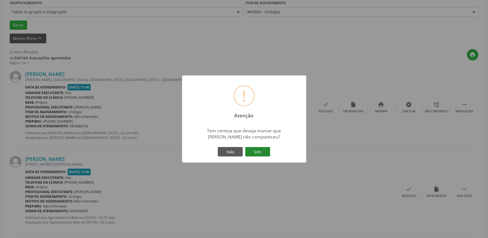
click at [258, 154] on button "Sim" at bounding box center [257, 151] width 25 height 9
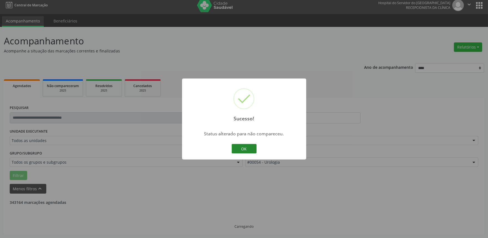
click at [244, 147] on button "OK" at bounding box center [243, 148] width 25 height 9
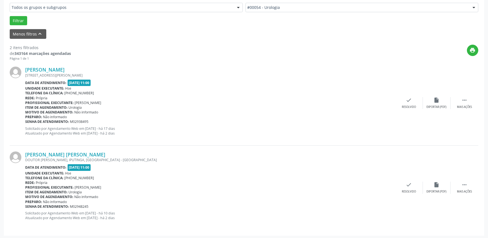
scroll to position [159, 0]
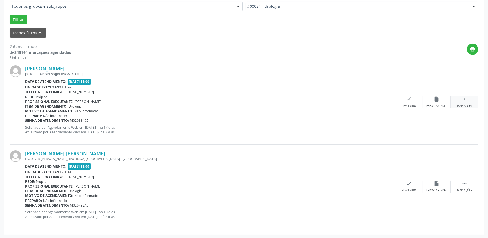
click at [461, 103] on div " Mais ações" at bounding box center [464, 102] width 28 height 12
click at [430, 104] on div "Não compareceu" at bounding box center [436, 106] width 24 height 4
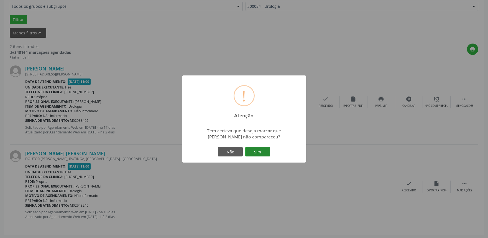
click at [261, 153] on button "Sim" at bounding box center [257, 151] width 25 height 9
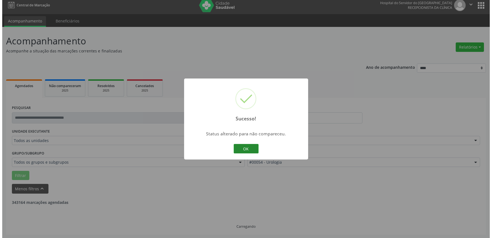
scroll to position [75, 0]
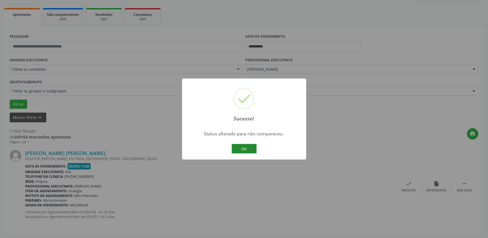
click at [246, 149] on button "OK" at bounding box center [243, 148] width 25 height 9
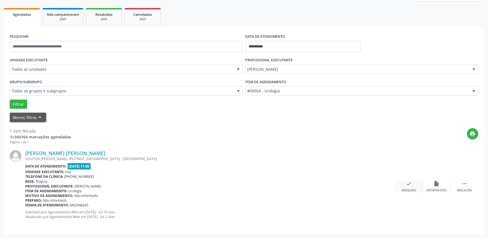
click at [409, 187] on div "check Resolvido" at bounding box center [409, 186] width 28 height 12
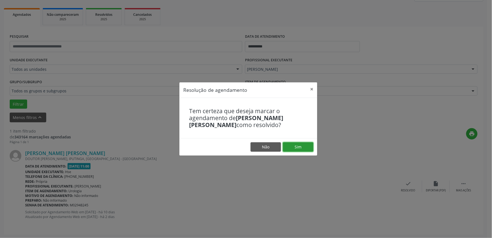
click at [298, 147] on button "Sim" at bounding box center [298, 146] width 30 height 9
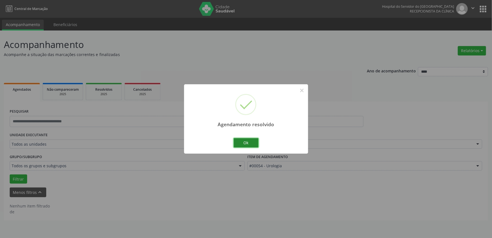
click at [245, 146] on button "Ok" at bounding box center [246, 142] width 25 height 9
